Goal: Information Seeking & Learning: Understand process/instructions

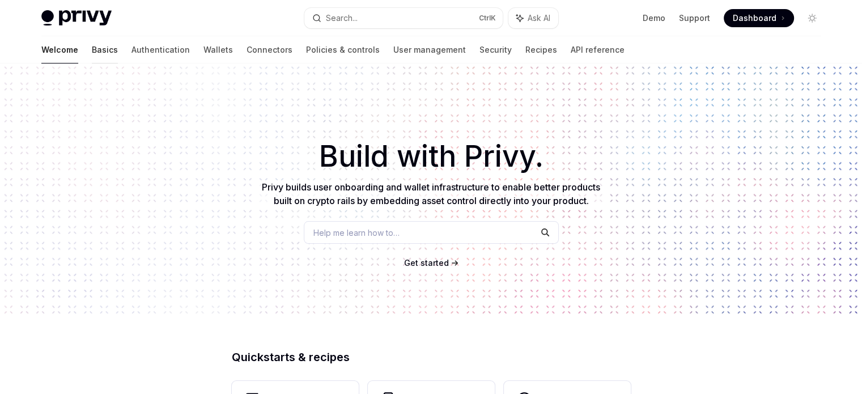
click at [92, 49] on link "Basics" at bounding box center [105, 49] width 26 height 27
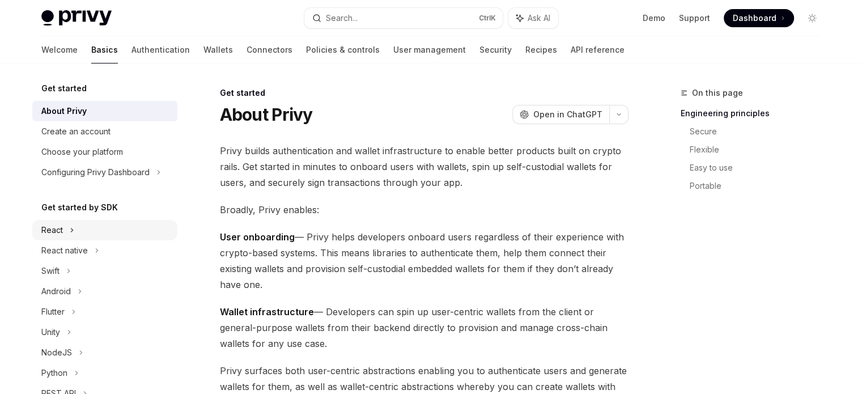
click at [55, 228] on div "React" at bounding box center [52, 230] width 22 height 14
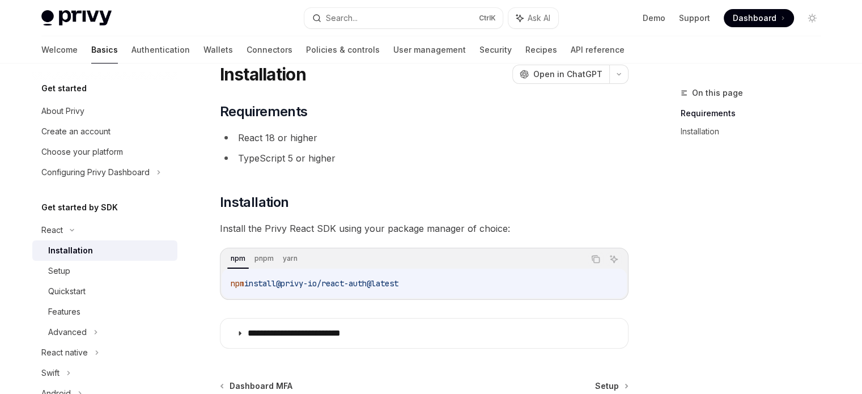
scroll to position [57, 0]
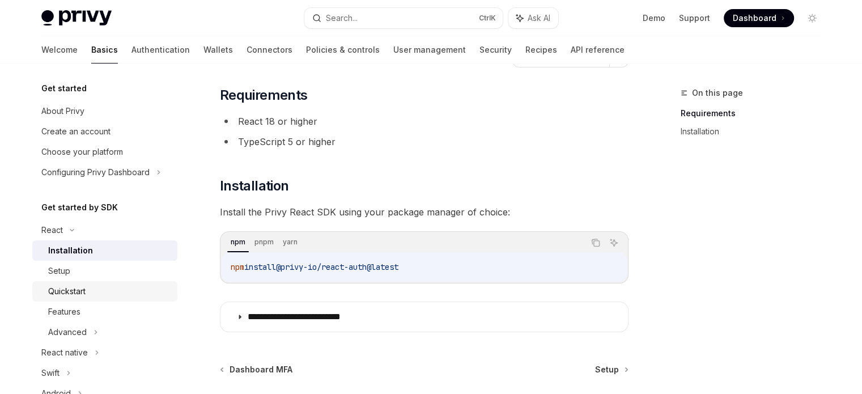
click at [80, 286] on div "Quickstart" at bounding box center [66, 292] width 37 height 14
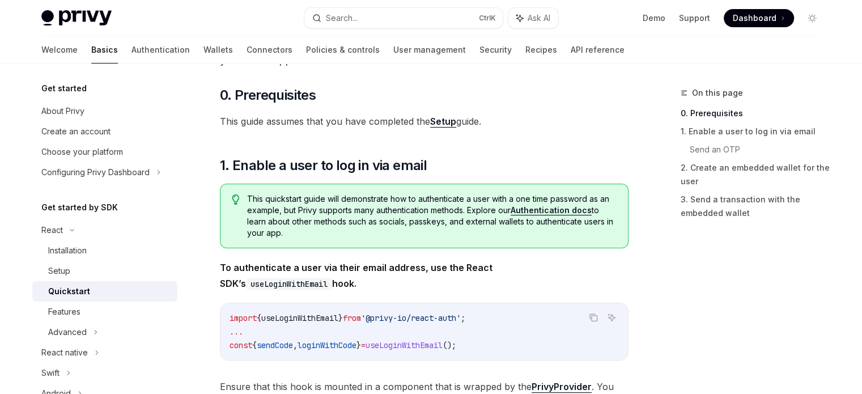
scroll to position [170, 0]
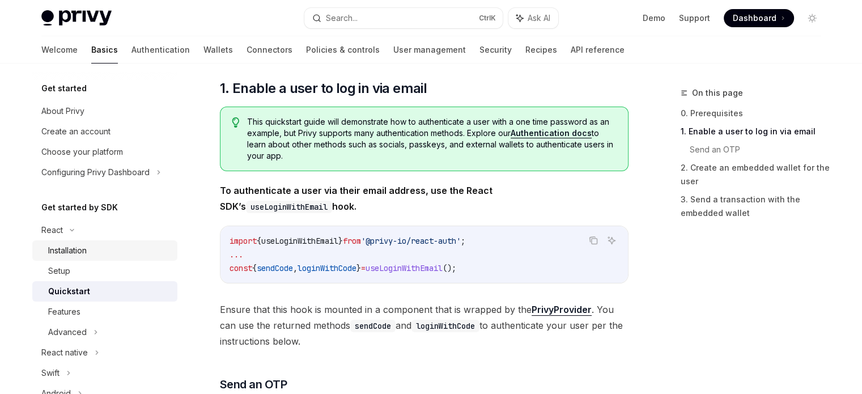
click at [95, 252] on div "Installation" at bounding box center [109, 251] width 122 height 14
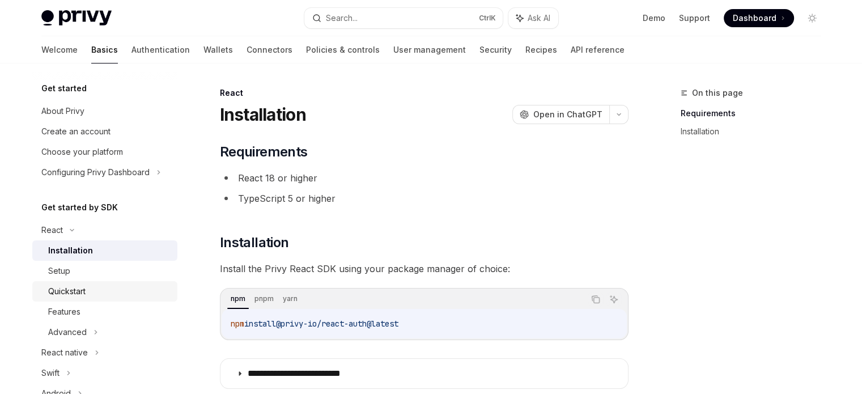
click at [88, 292] on div "Quickstart" at bounding box center [109, 292] width 122 height 14
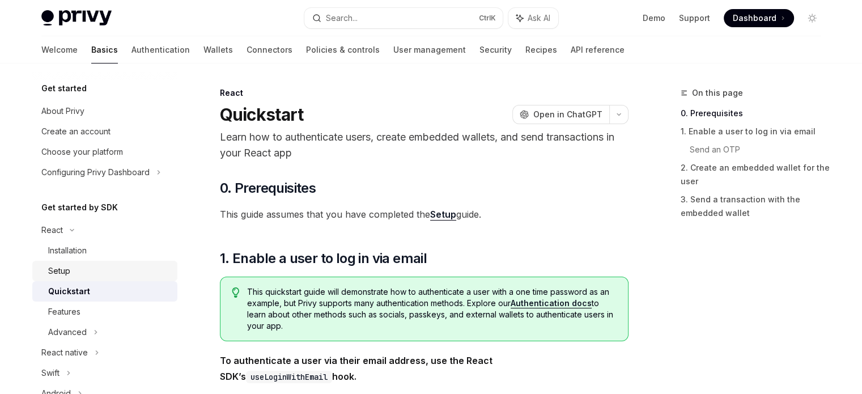
click at [77, 273] on div "Setup" at bounding box center [109, 271] width 122 height 14
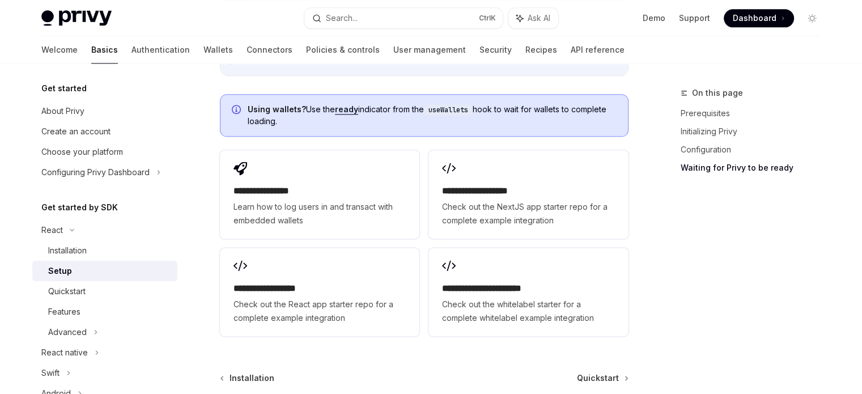
scroll to position [1554, 0]
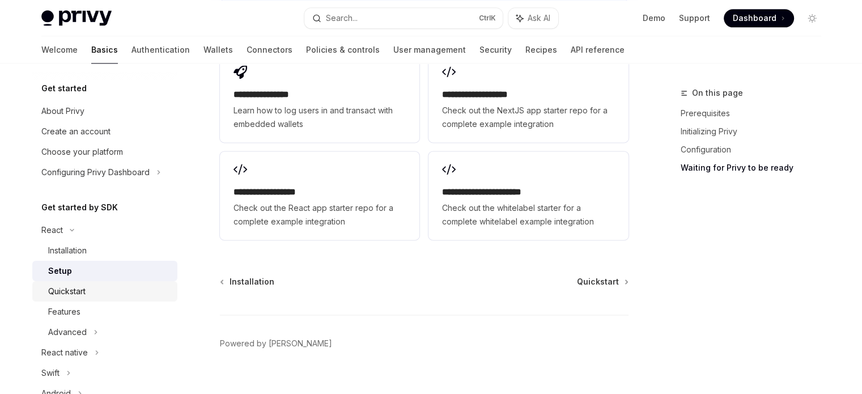
click at [68, 296] on div "Quickstart" at bounding box center [66, 292] width 37 height 14
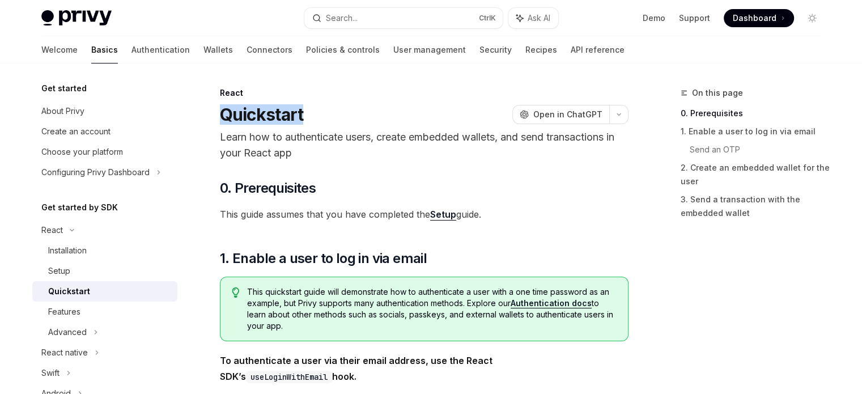
drag, startPoint x: 223, startPoint y: 117, endPoint x: 330, endPoint y: 117, distance: 107.7
click at [330, 117] on div "Quickstart OpenAI Open in ChatGPT" at bounding box center [424, 114] width 409 height 20
copy h1 "Quickstart"
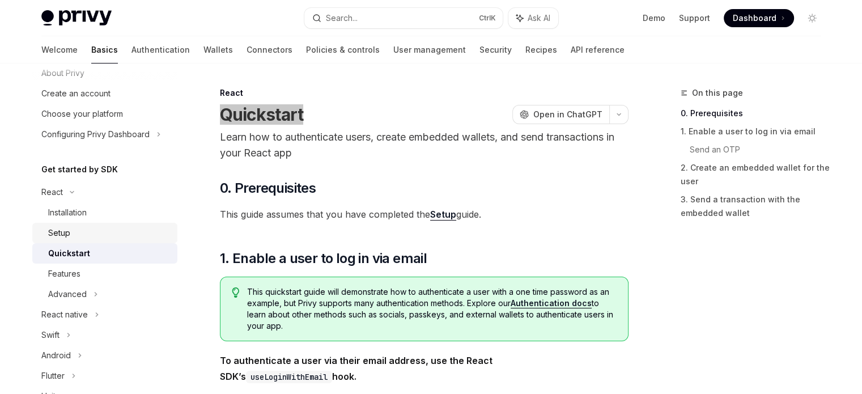
scroll to position [57, 0]
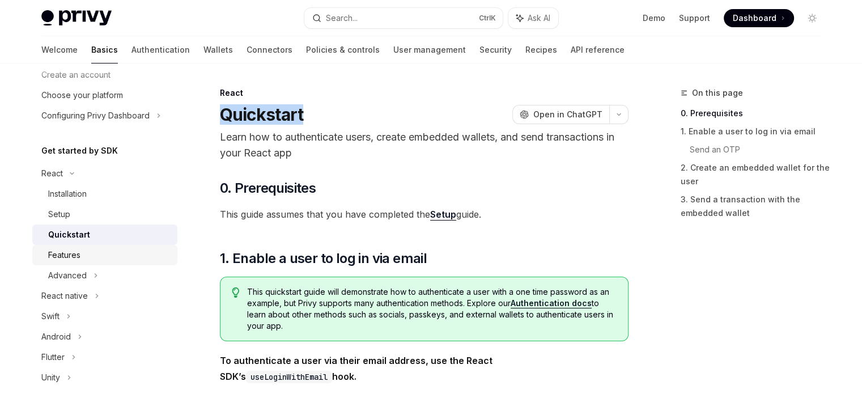
click at [77, 253] on div "Features" at bounding box center [64, 255] width 32 height 14
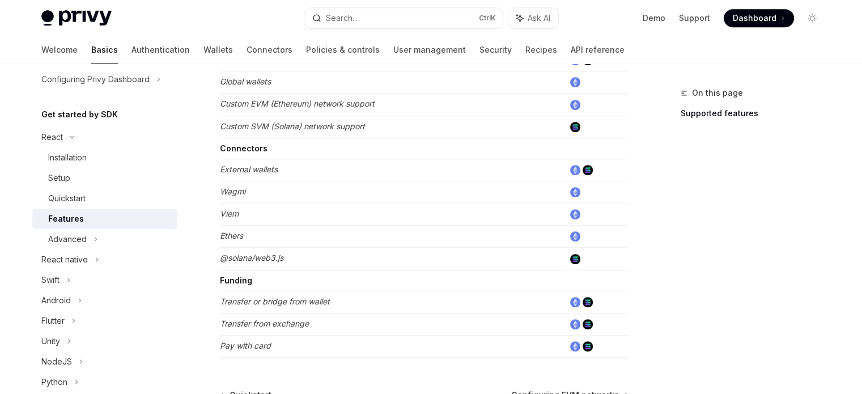
scroll to position [113, 0]
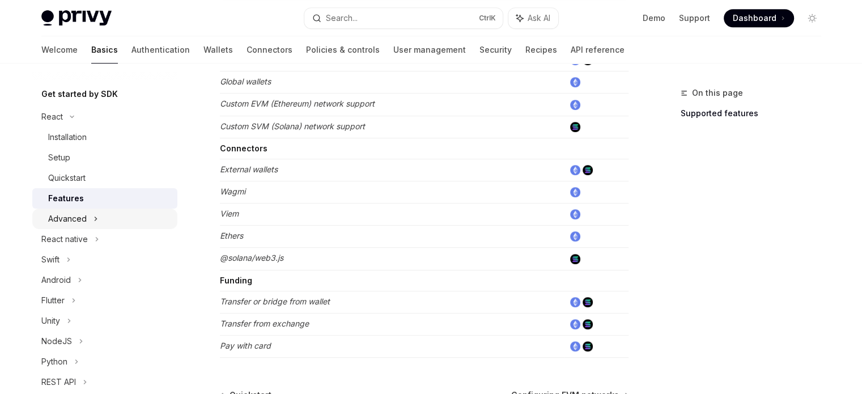
click at [88, 221] on div "Advanced" at bounding box center [104, 219] width 145 height 20
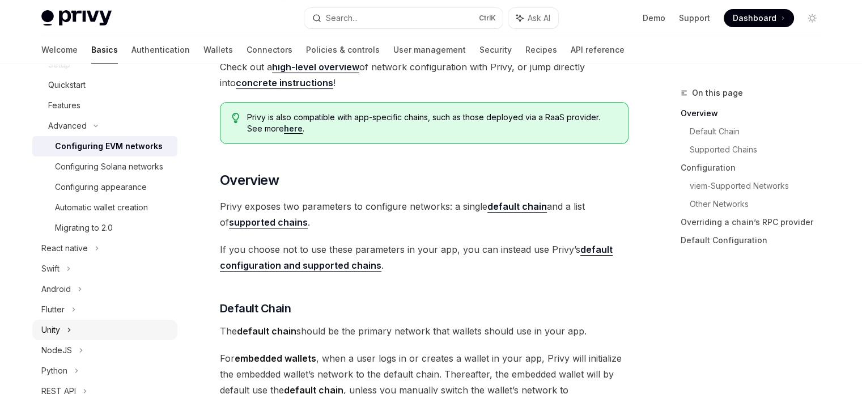
scroll to position [179, 0]
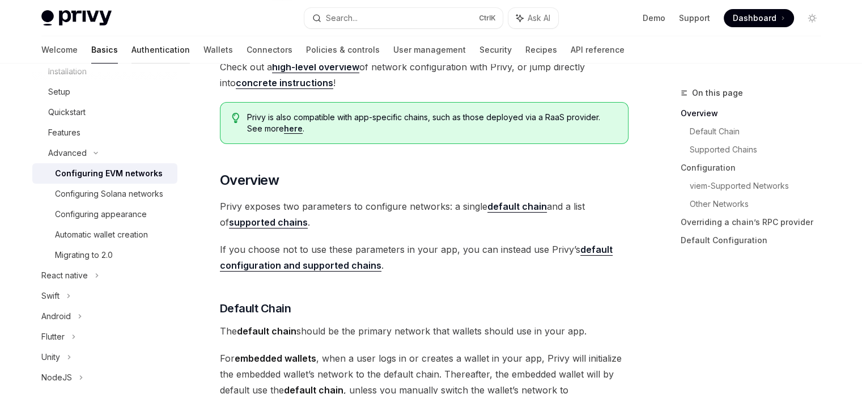
click at [131, 58] on link "Authentication" at bounding box center [160, 49] width 58 height 27
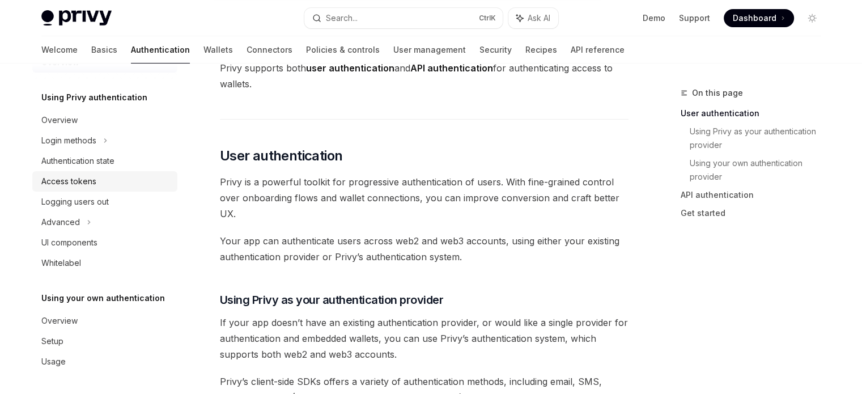
scroll to position [170, 0]
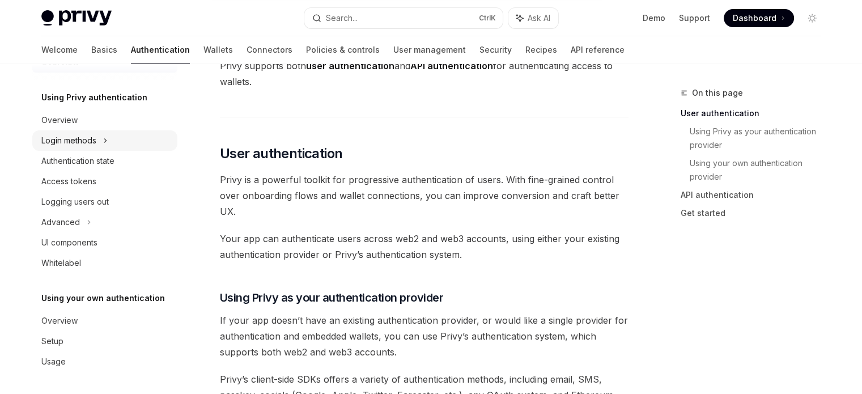
click at [79, 138] on div "Login methods" at bounding box center [68, 141] width 55 height 14
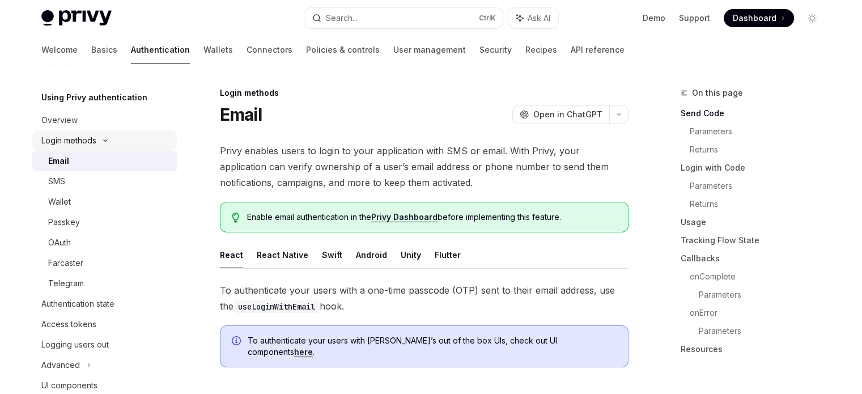
click at [79, 138] on div "Login methods" at bounding box center [68, 141] width 55 height 14
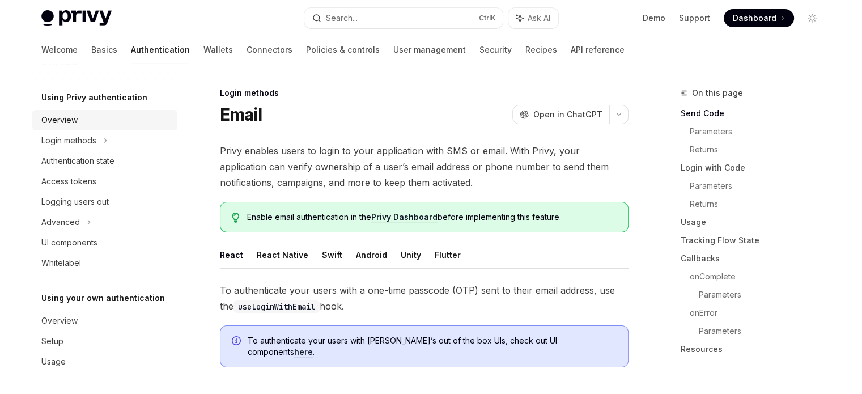
click at [73, 121] on div "Overview" at bounding box center [59, 120] width 36 height 14
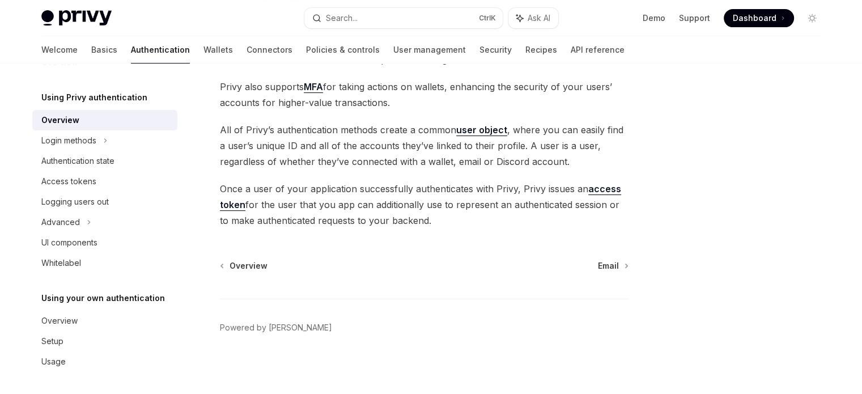
scroll to position [277, 0]
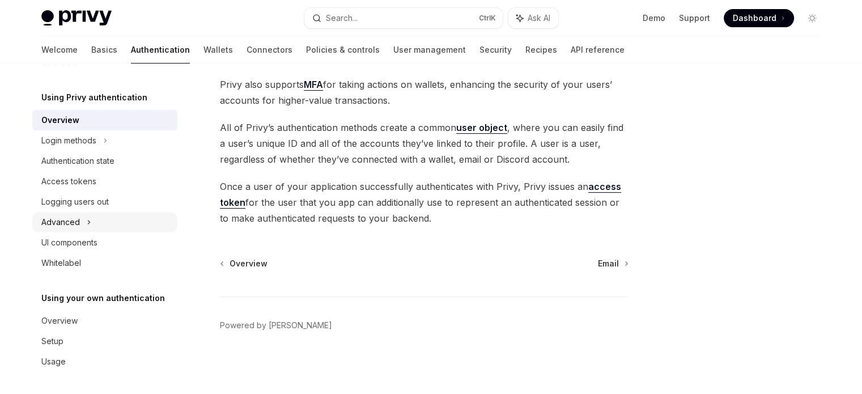
click at [78, 215] on div "Advanced" at bounding box center [60, 222] width 39 height 14
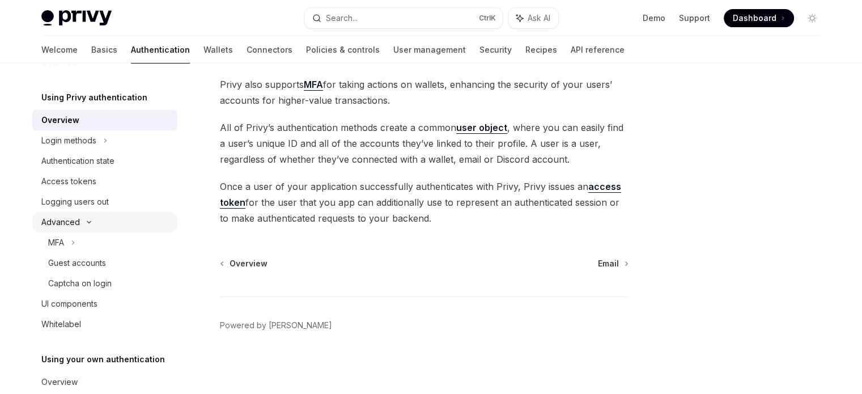
click at [78, 215] on div "Advanced" at bounding box center [60, 222] width 39 height 14
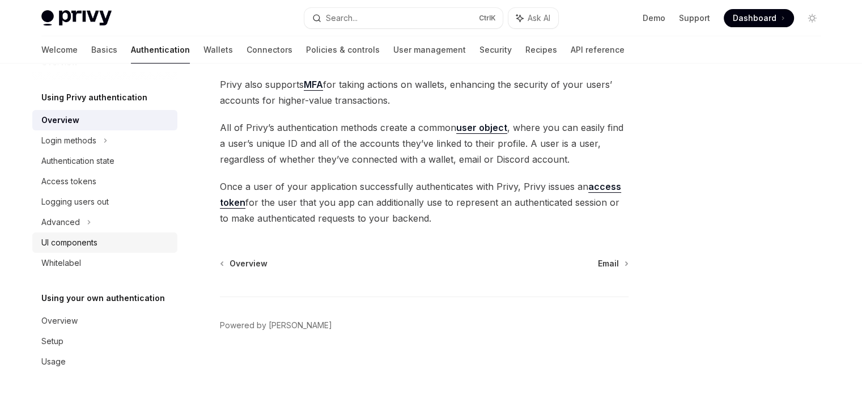
click at [85, 240] on div "UI components" at bounding box center [69, 243] width 56 height 14
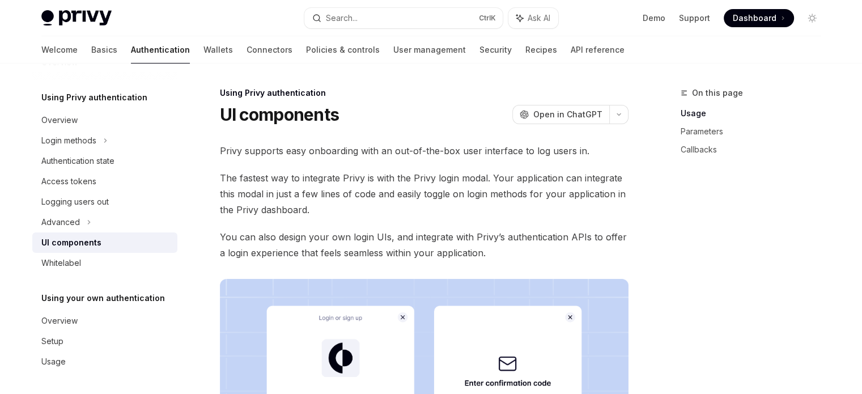
click at [313, 211] on span "The fastest way to integrate Privy is with the Privy login modal. Your applicat…" at bounding box center [424, 194] width 409 height 48
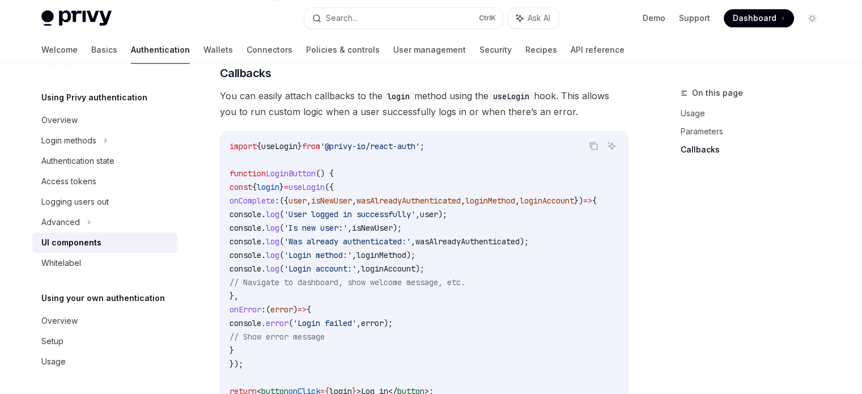
scroll to position [1417, 0]
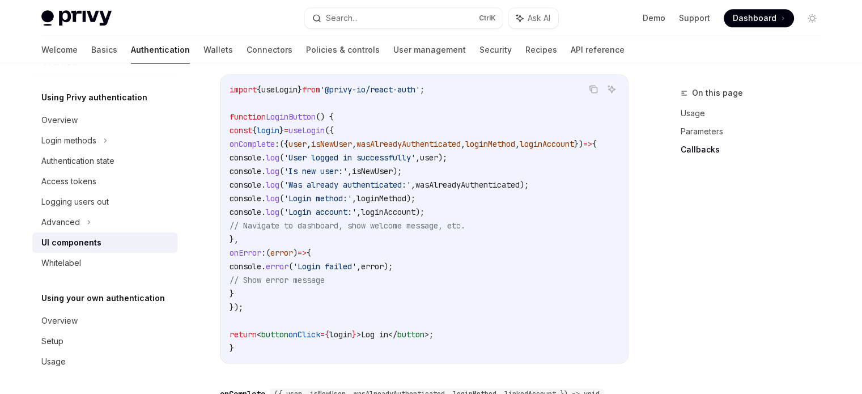
click at [406, 202] on span "loginMethod" at bounding box center [381, 198] width 50 height 10
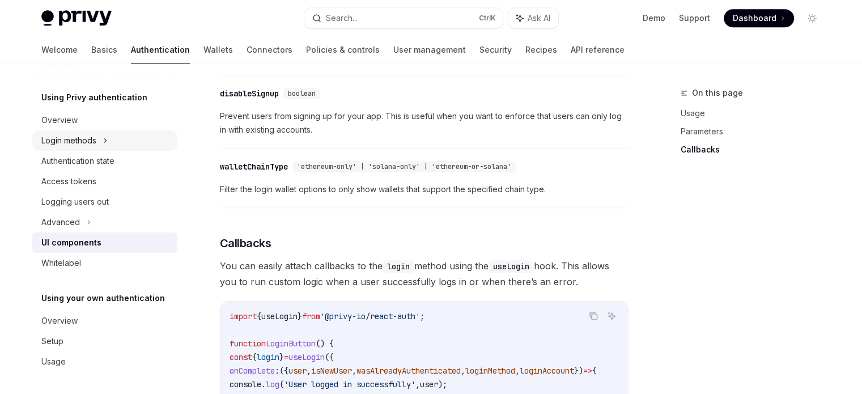
click at [94, 145] on div "Login methods" at bounding box center [68, 141] width 55 height 14
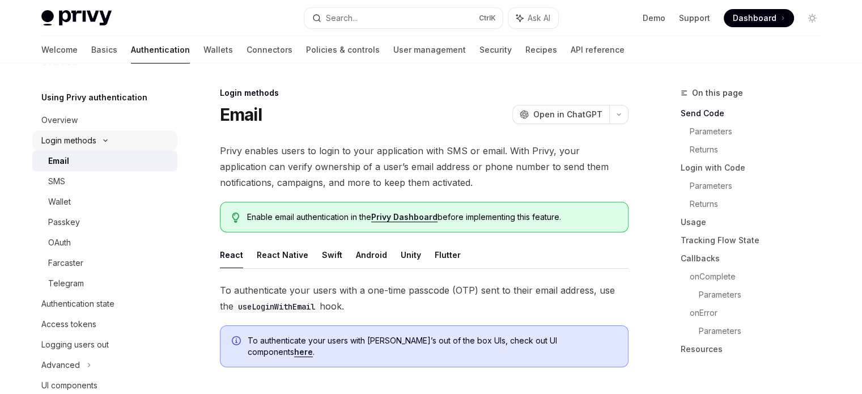
click at [100, 141] on icon at bounding box center [106, 140] width 14 height 5
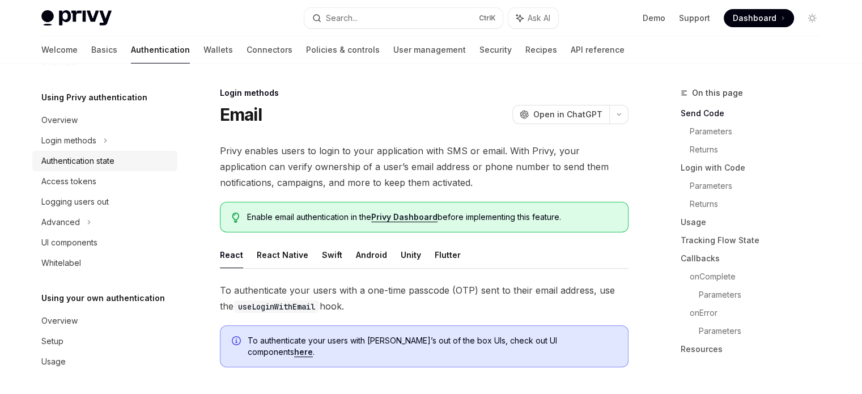
click at [98, 154] on div "Authentication state" at bounding box center [77, 161] width 73 height 14
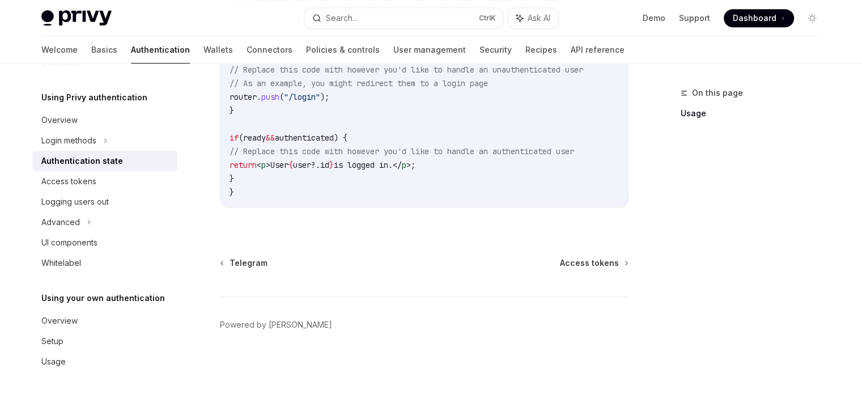
scroll to position [344, 0]
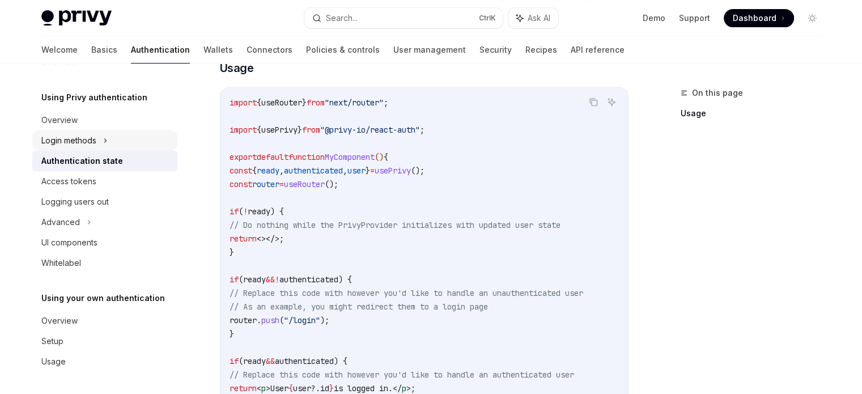
click at [76, 138] on div "Login methods" at bounding box center [68, 141] width 55 height 14
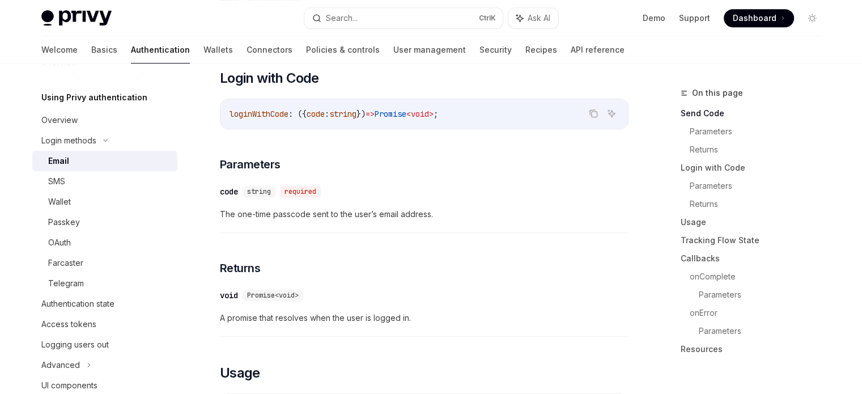
scroll to position [680, 0]
click at [65, 117] on div "Overview" at bounding box center [59, 120] width 36 height 14
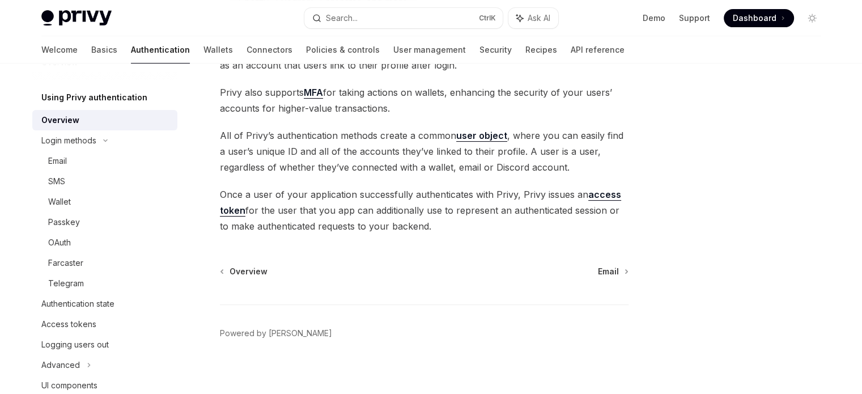
scroll to position [277, 0]
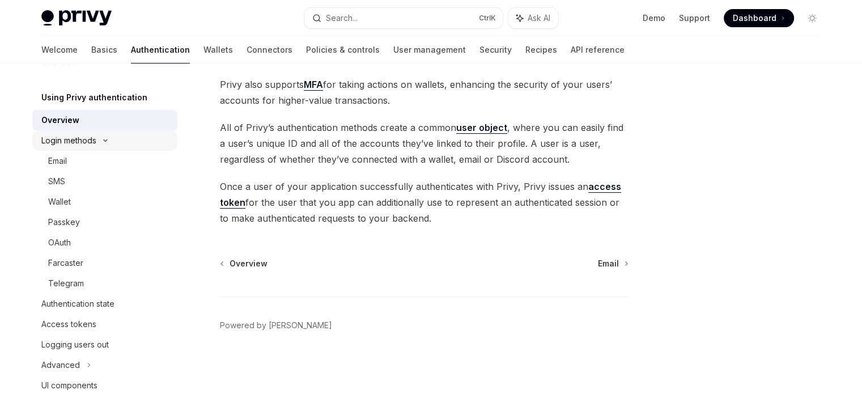
click at [84, 140] on div "Login methods" at bounding box center [68, 141] width 55 height 14
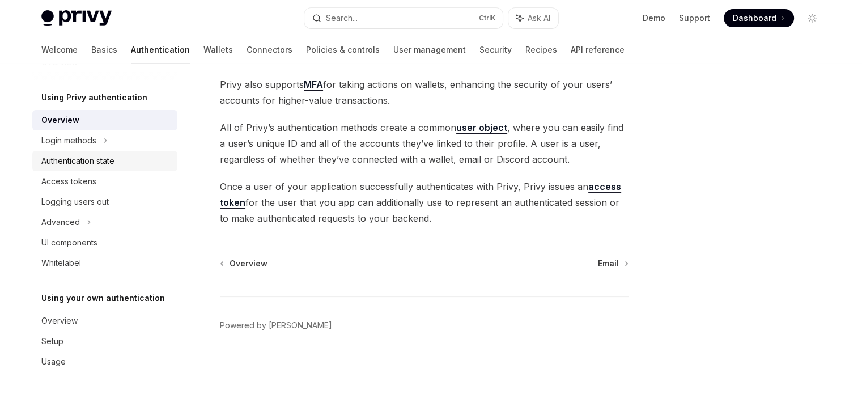
click at [79, 159] on div "Authentication state" at bounding box center [77, 161] width 73 height 14
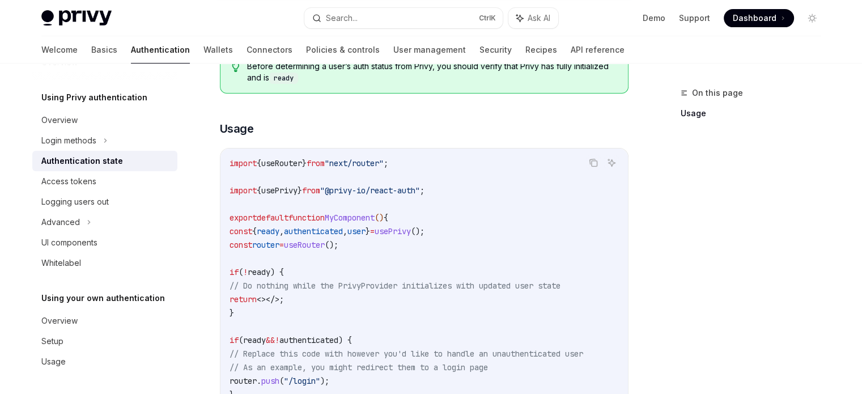
scroll to position [340, 0]
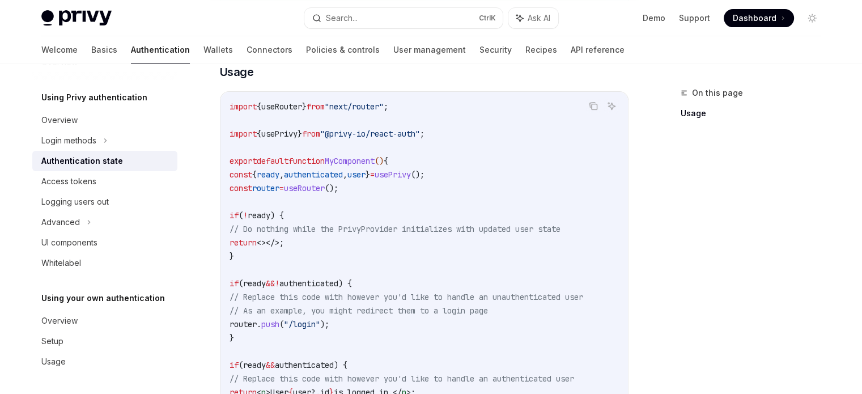
click at [388, 235] on code "import { useRouter } from "next/router" ; import { usePrivy } from "@privy-io/r…" at bounding box center [424, 263] width 389 height 326
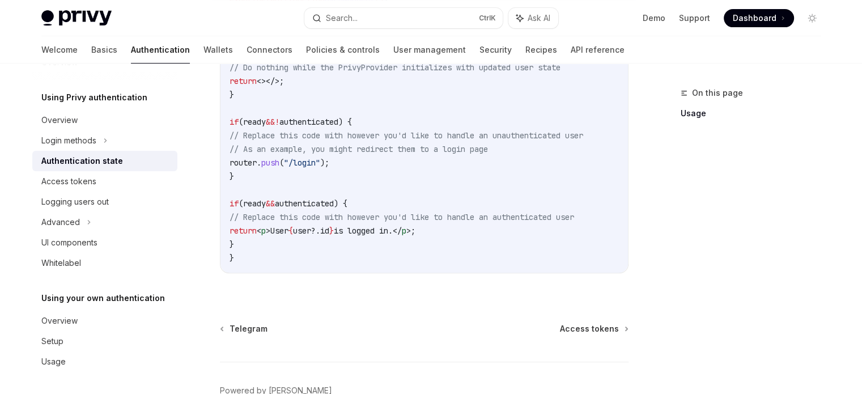
scroll to position [510, 0]
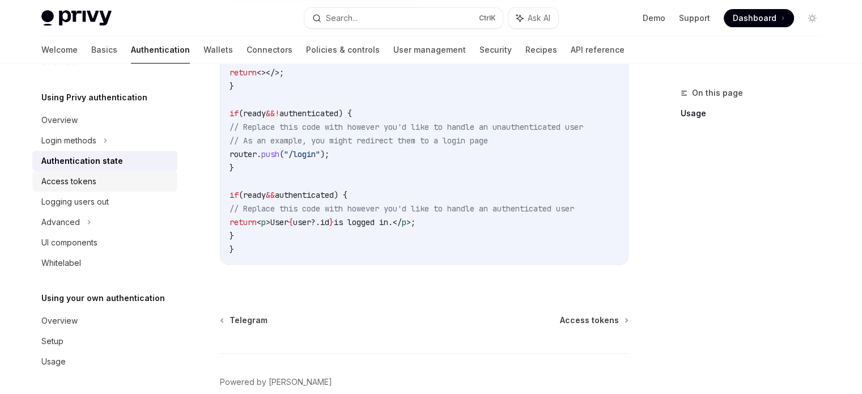
click at [54, 182] on div "Access tokens" at bounding box center [68, 182] width 55 height 14
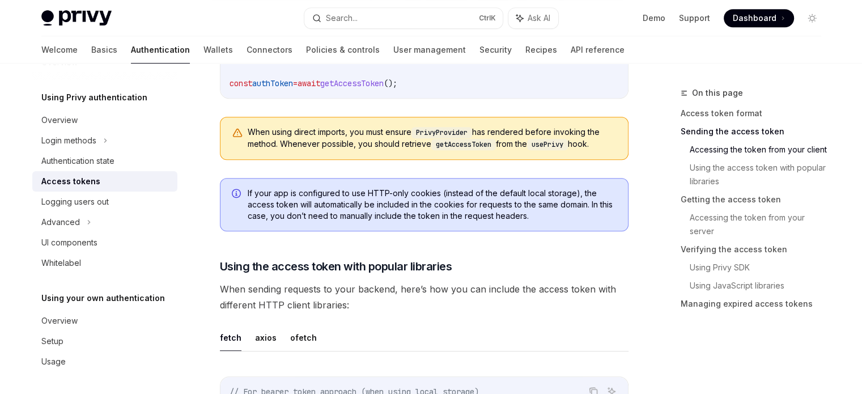
scroll to position [793, 0]
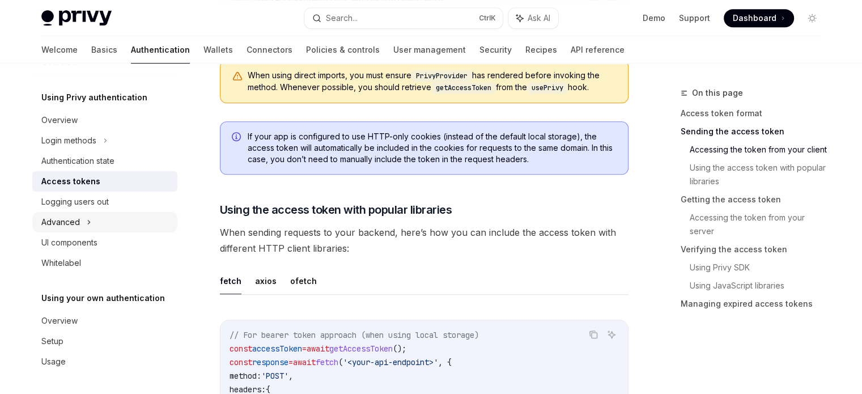
click at [87, 221] on icon at bounding box center [89, 222] width 5 height 14
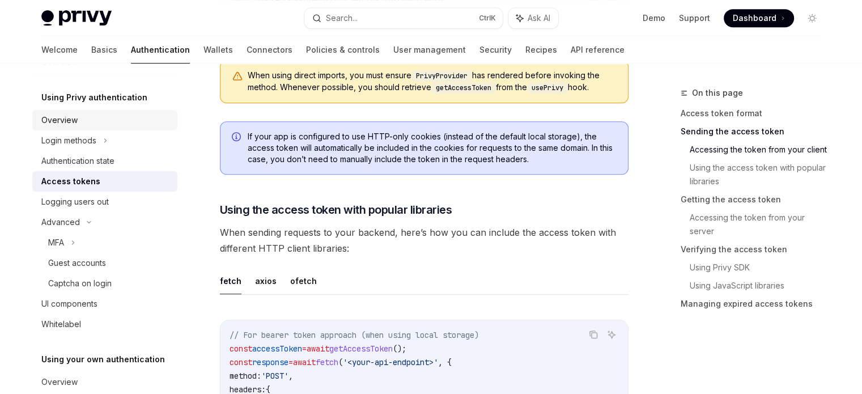
click at [76, 117] on div "Overview" at bounding box center [59, 120] width 36 height 14
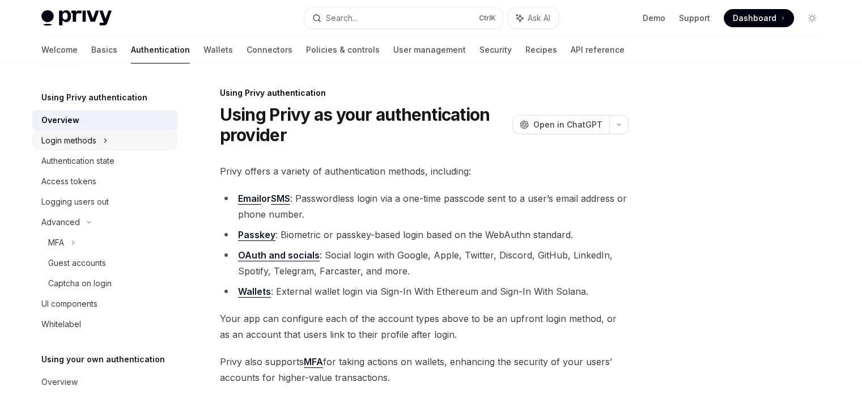
click at [91, 139] on div "Login methods" at bounding box center [68, 141] width 55 height 14
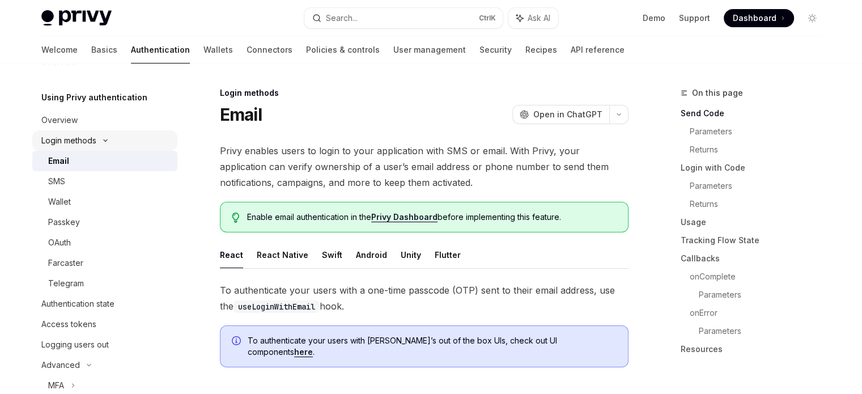
click at [111, 135] on div "Login methods" at bounding box center [104, 140] width 145 height 20
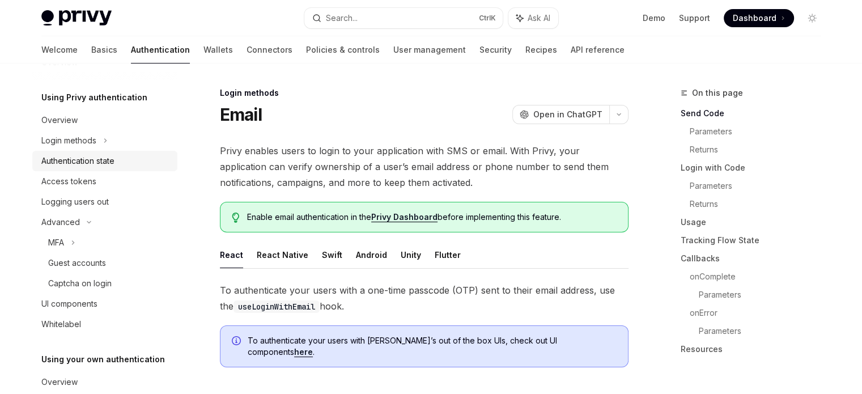
click at [103, 155] on div "Authentication state" at bounding box center [77, 161] width 73 height 14
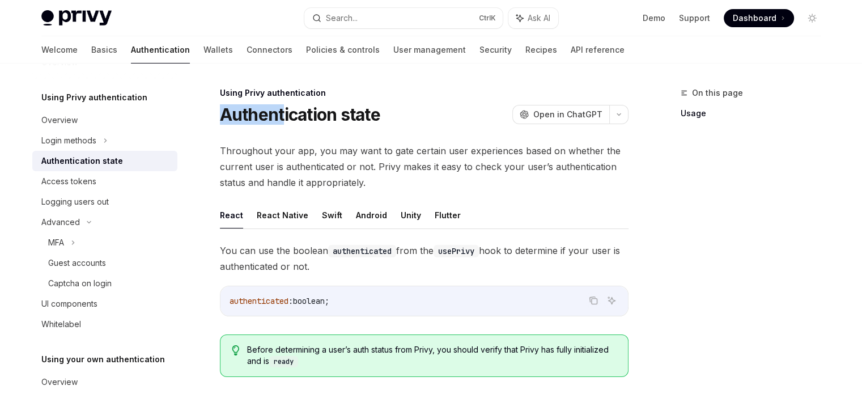
drag, startPoint x: 218, startPoint y: 115, endPoint x: 283, endPoint y: 115, distance: 65.2
drag, startPoint x: 221, startPoint y: 93, endPoint x: 328, endPoint y: 90, distance: 106.6
click at [328, 90] on div "Using Privy authentication" at bounding box center [424, 92] width 409 height 11
copy div "Using Privy authentication"
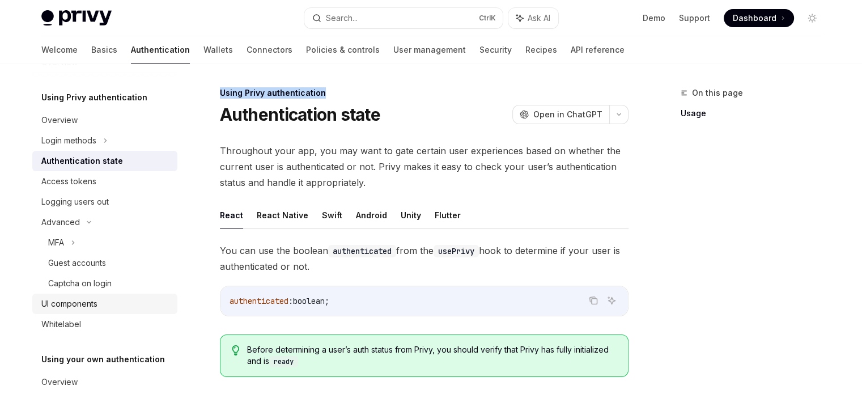
click at [77, 301] on div "UI components" at bounding box center [69, 304] width 56 height 14
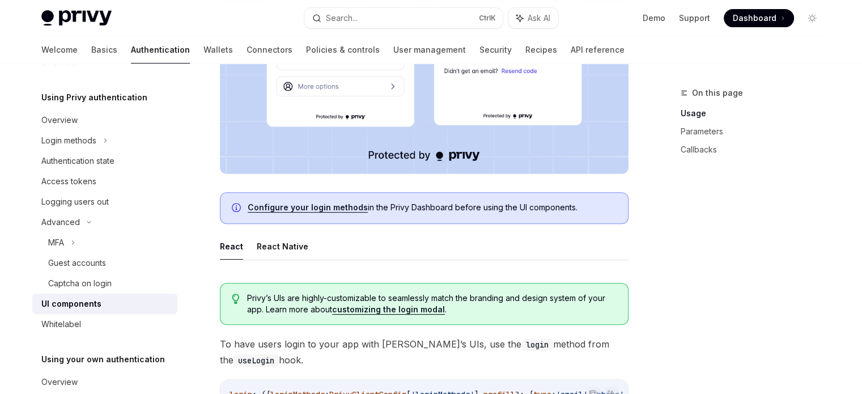
scroll to position [397, 0]
click at [77, 203] on div "Logging users out" at bounding box center [74, 202] width 67 height 14
type textarea "*"
